Goal: Task Accomplishment & Management: Manage account settings

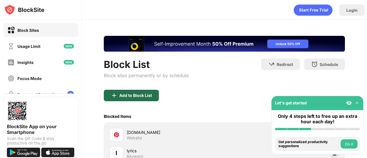
click at [132, 92] on div "Add to Block List" at bounding box center [131, 95] width 55 height 11
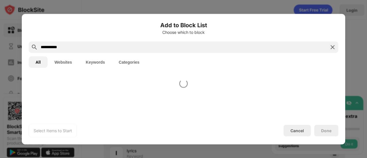
type input "**********"
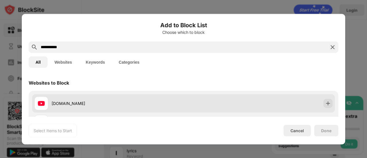
click at [258, 102] on div "[DOMAIN_NAME]" at bounding box center [183, 103] width 303 height 18
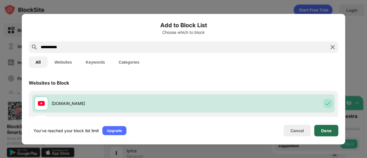
click at [324, 127] on div "Done" at bounding box center [327, 130] width 24 height 11
